Goal: Task Accomplishment & Management: Use online tool/utility

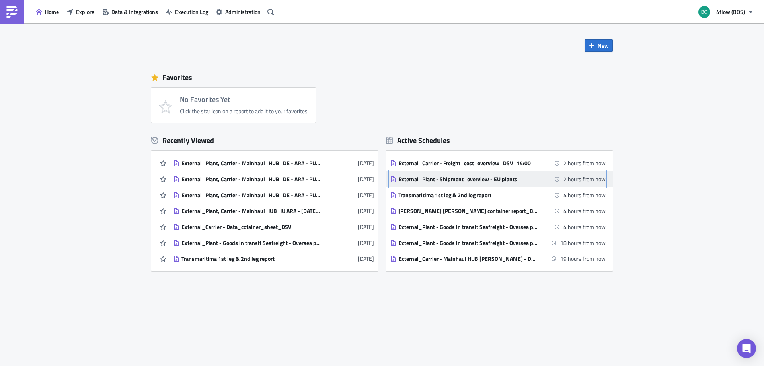
click at [479, 179] on div "External_Plant - Shipment_overview - EU plants" at bounding box center [467, 178] width 139 height 7
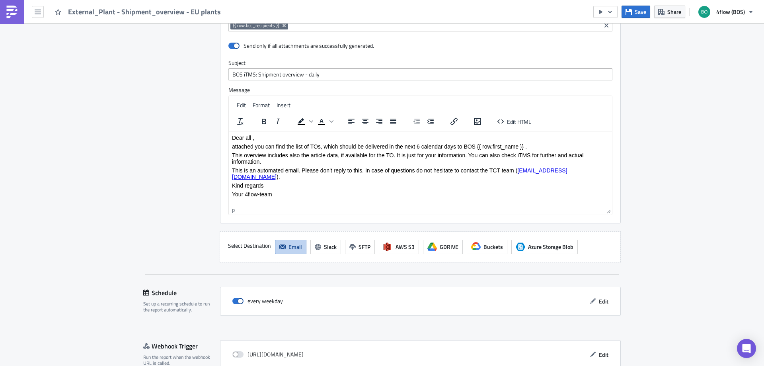
scroll to position [852, 0]
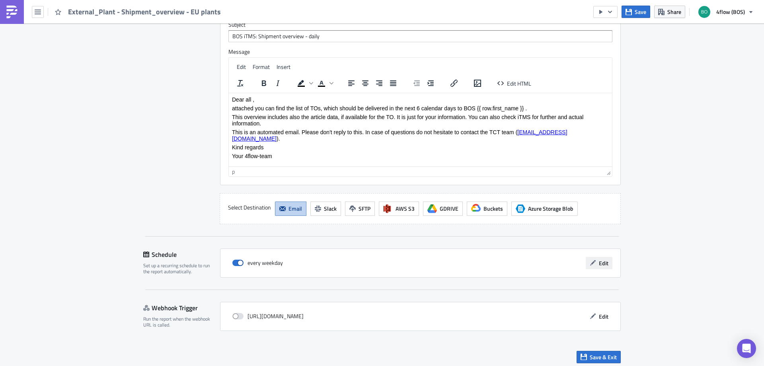
click at [605, 267] on button "Edit" at bounding box center [599, 263] width 27 height 12
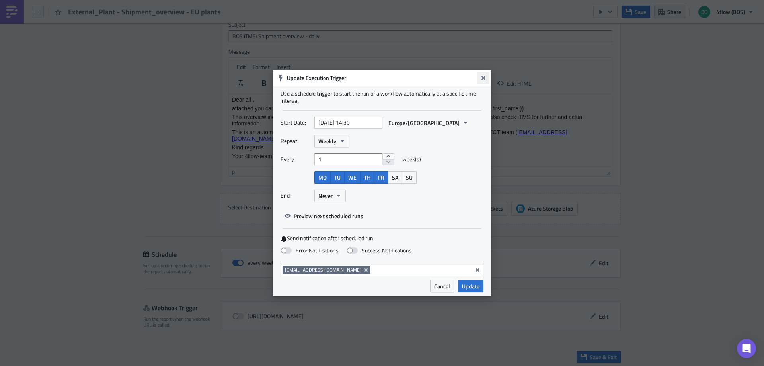
click at [487, 78] on button "Close" at bounding box center [483, 78] width 12 height 12
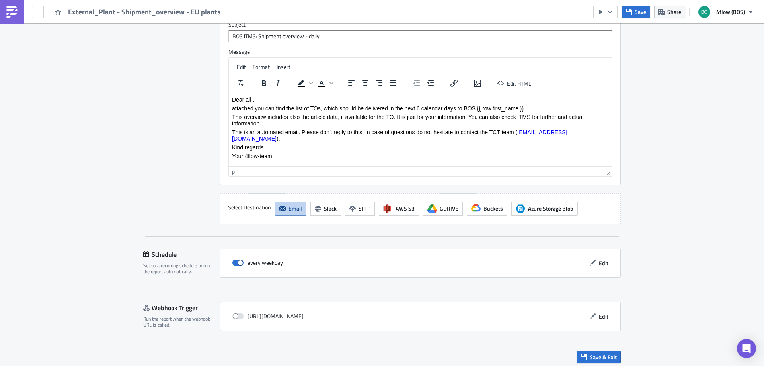
scroll to position [856, 0]
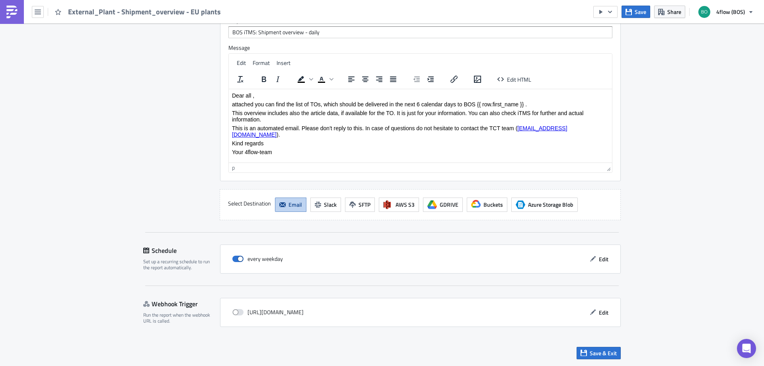
drag, startPoint x: 248, startPoint y: 312, endPoint x: 489, endPoint y: 312, distance: 240.6
click at [303, 312] on div "[URL][DOMAIN_NAME]" at bounding box center [267, 312] width 71 height 12
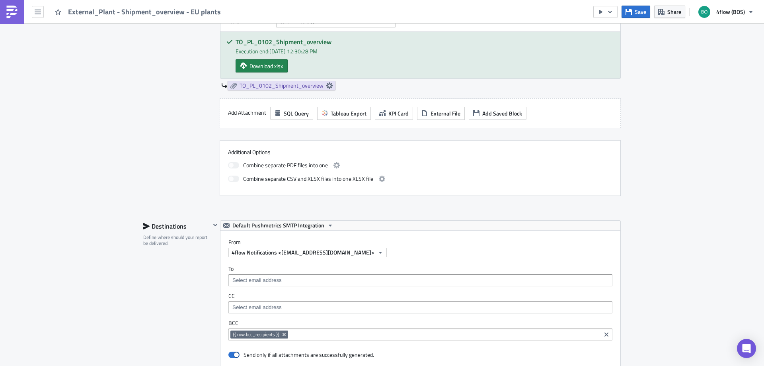
scroll to position [405, 0]
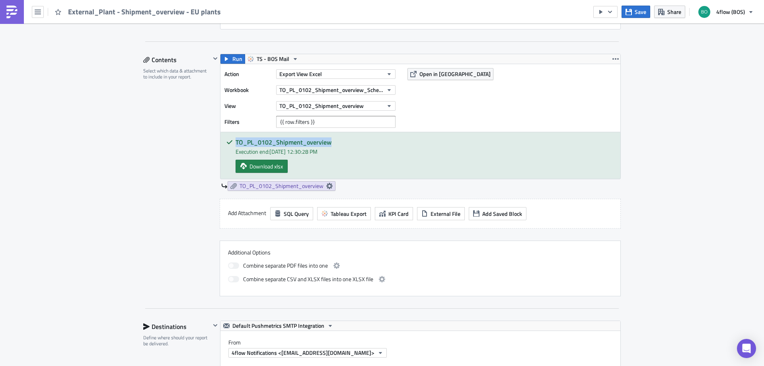
drag, startPoint x: 235, startPoint y: 142, endPoint x: 329, endPoint y: 142, distance: 93.1
click at [329, 142] on h5 "TO_PL_0102_Shipment_overview" at bounding box center [424, 142] width 379 height 6
copy h5 "TO_PL_0102_Shipment_overview"
